Goal: Find specific page/section: Find specific page/section

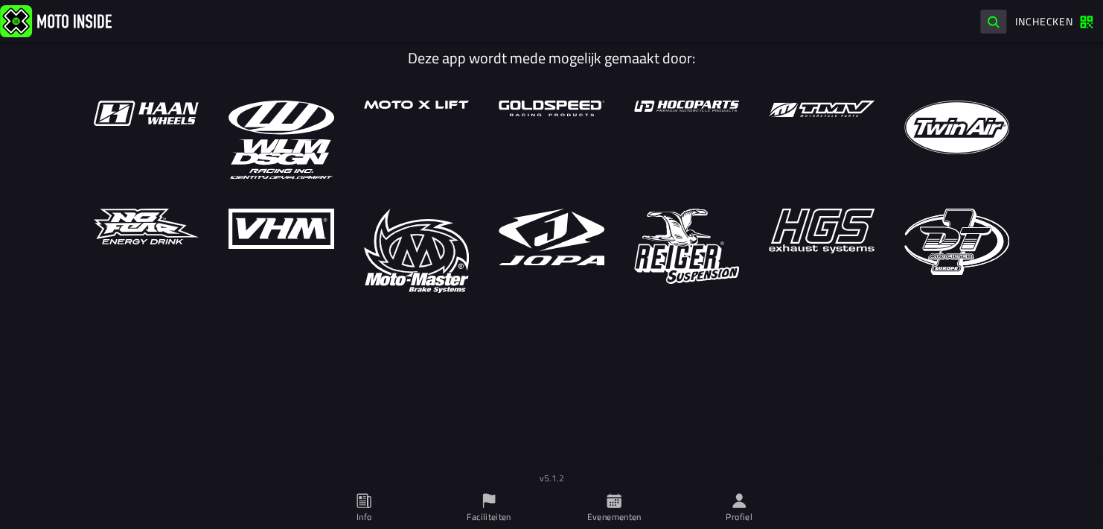
click at [993, 25] on span "button" at bounding box center [993, 22] width 14 height 14
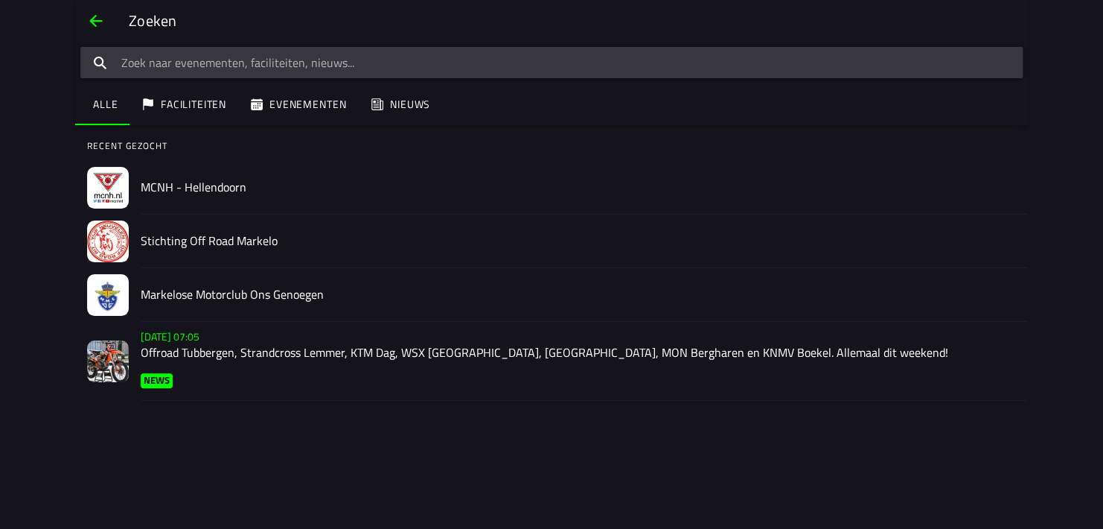
click at [527, 79] on ion-searchbar at bounding box center [551, 63] width 953 height 36
click at [511, 64] on input "search text" at bounding box center [551, 62] width 943 height 31
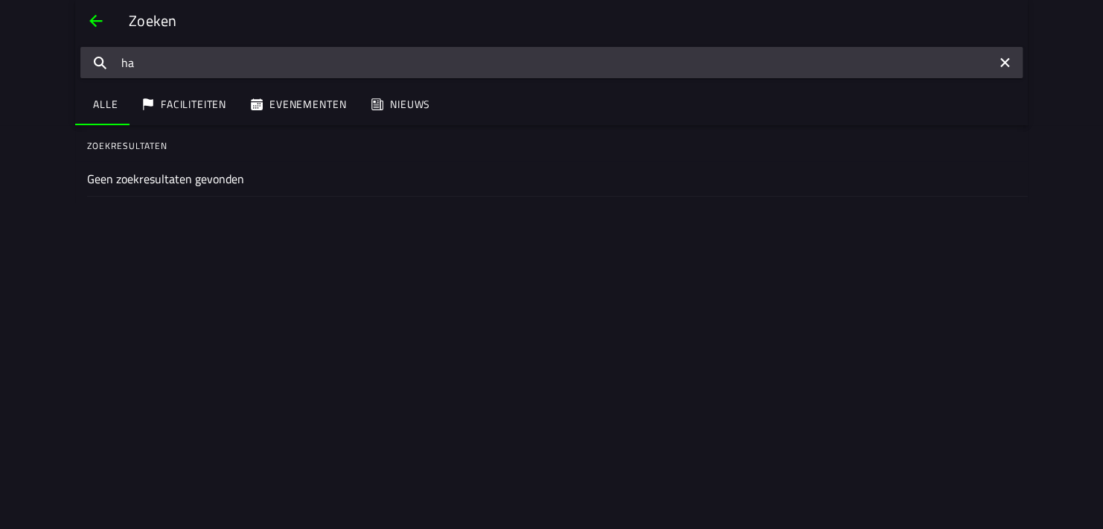
type input "h"
type input "hengelo"
click at [1004, 67] on icon "reset" at bounding box center [1005, 62] width 16 height 31
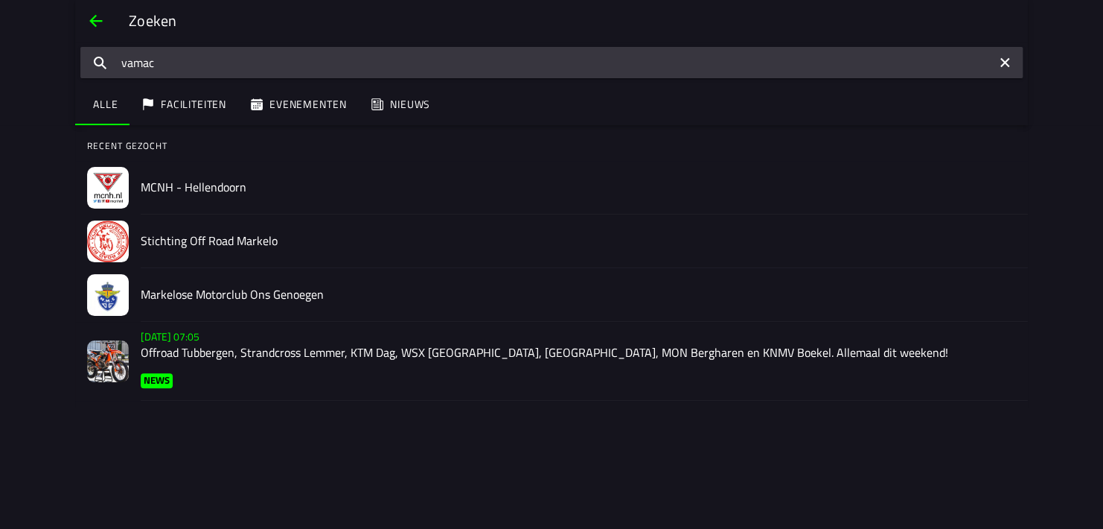
type input "vamac"
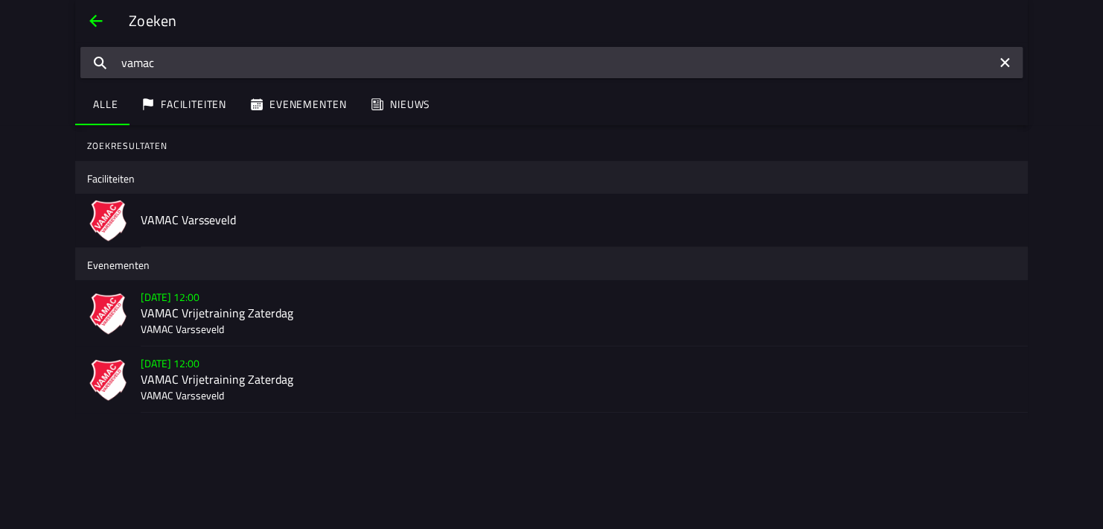
click at [1008, 69] on icon "reset" at bounding box center [1005, 62] width 16 height 31
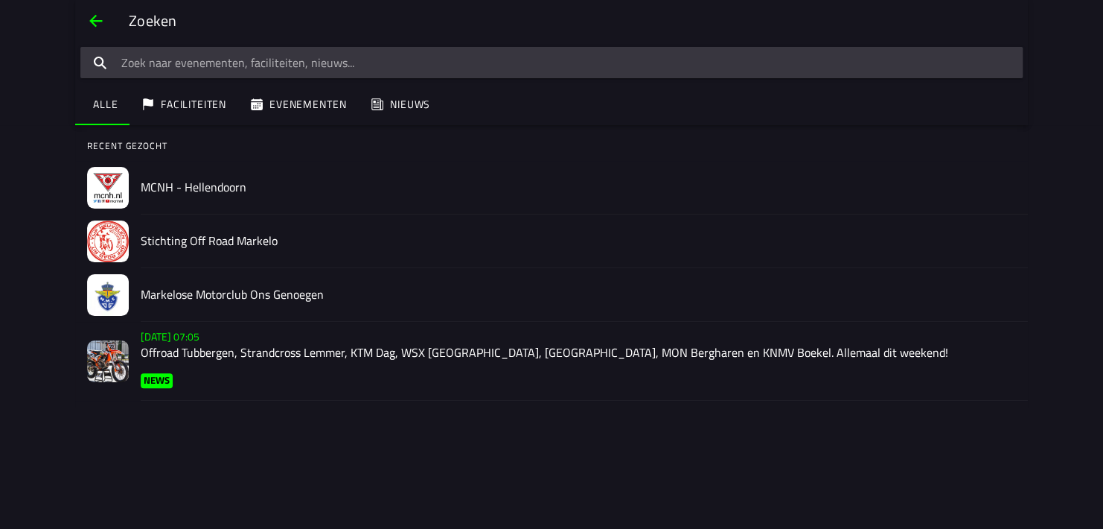
click at [353, 244] on h2 "Stichting Off Road Markelo" at bounding box center [578, 241] width 875 height 14
